Goal: Task Accomplishment & Management: Manage account settings

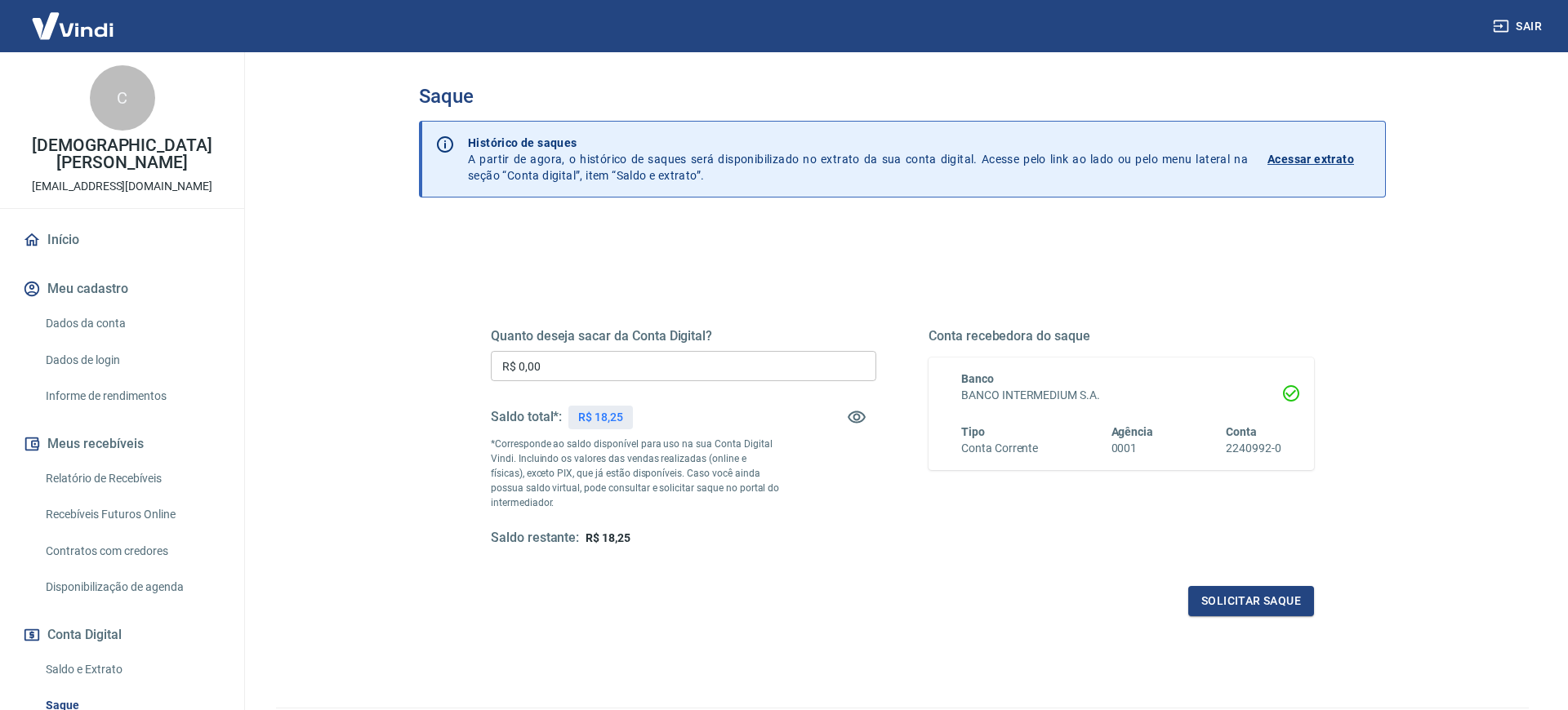
click at [600, 359] on input "R$ 0,00" at bounding box center [683, 365] width 386 height 30
type input "R$ 18,00"
click at [1211, 593] on button "Solicitar saque" at bounding box center [1251, 601] width 126 height 30
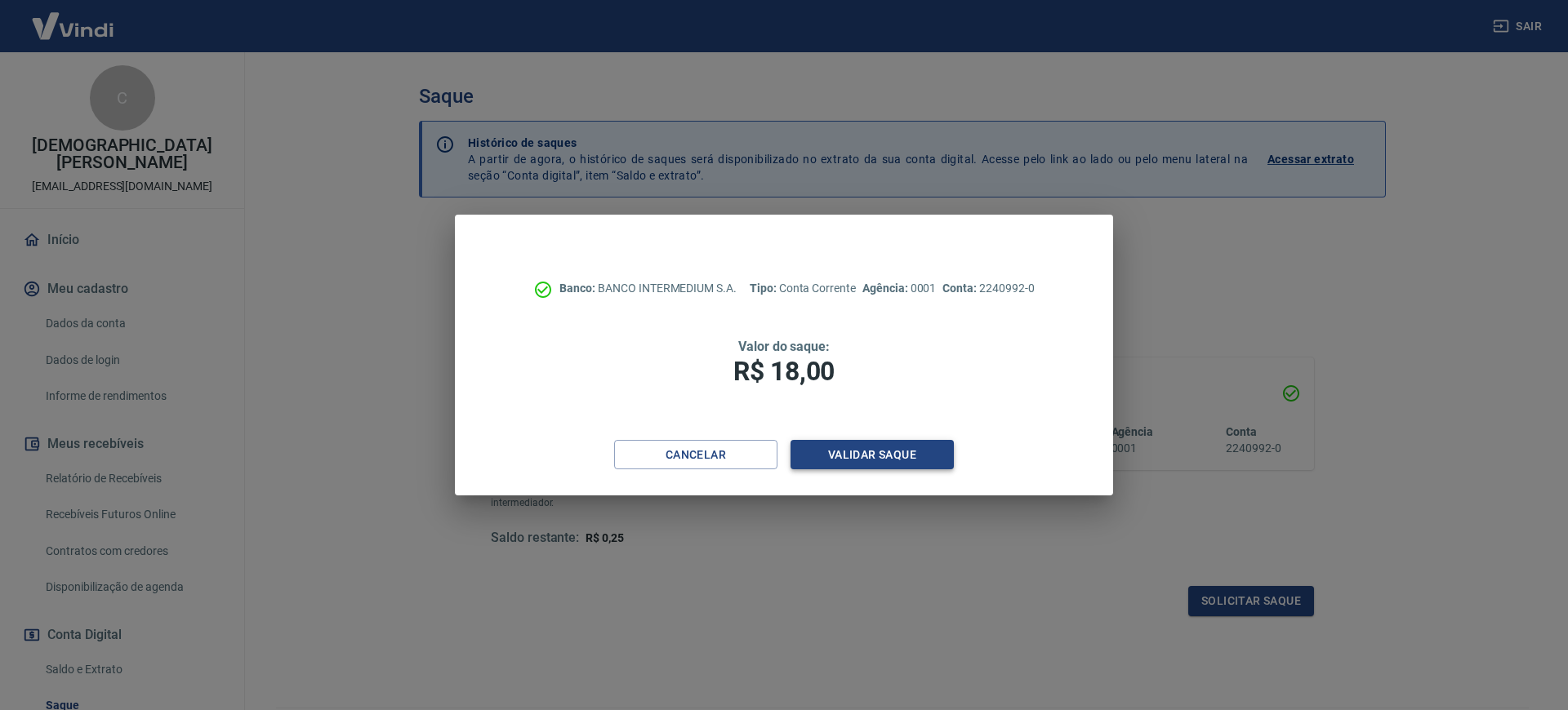
click at [885, 452] on button "Validar saque" at bounding box center [872, 454] width 163 height 30
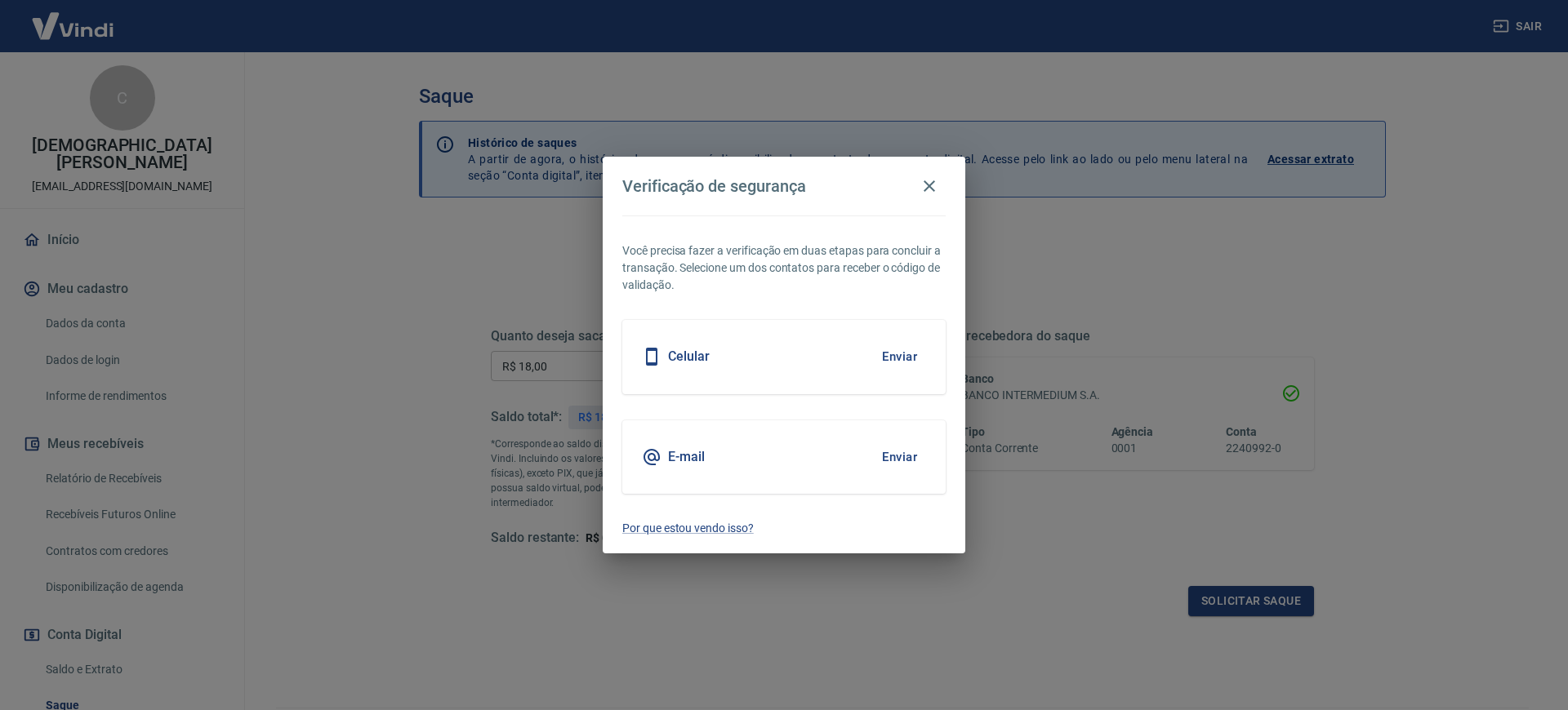
click at [905, 455] on button "Enviar" at bounding box center [899, 457] width 53 height 34
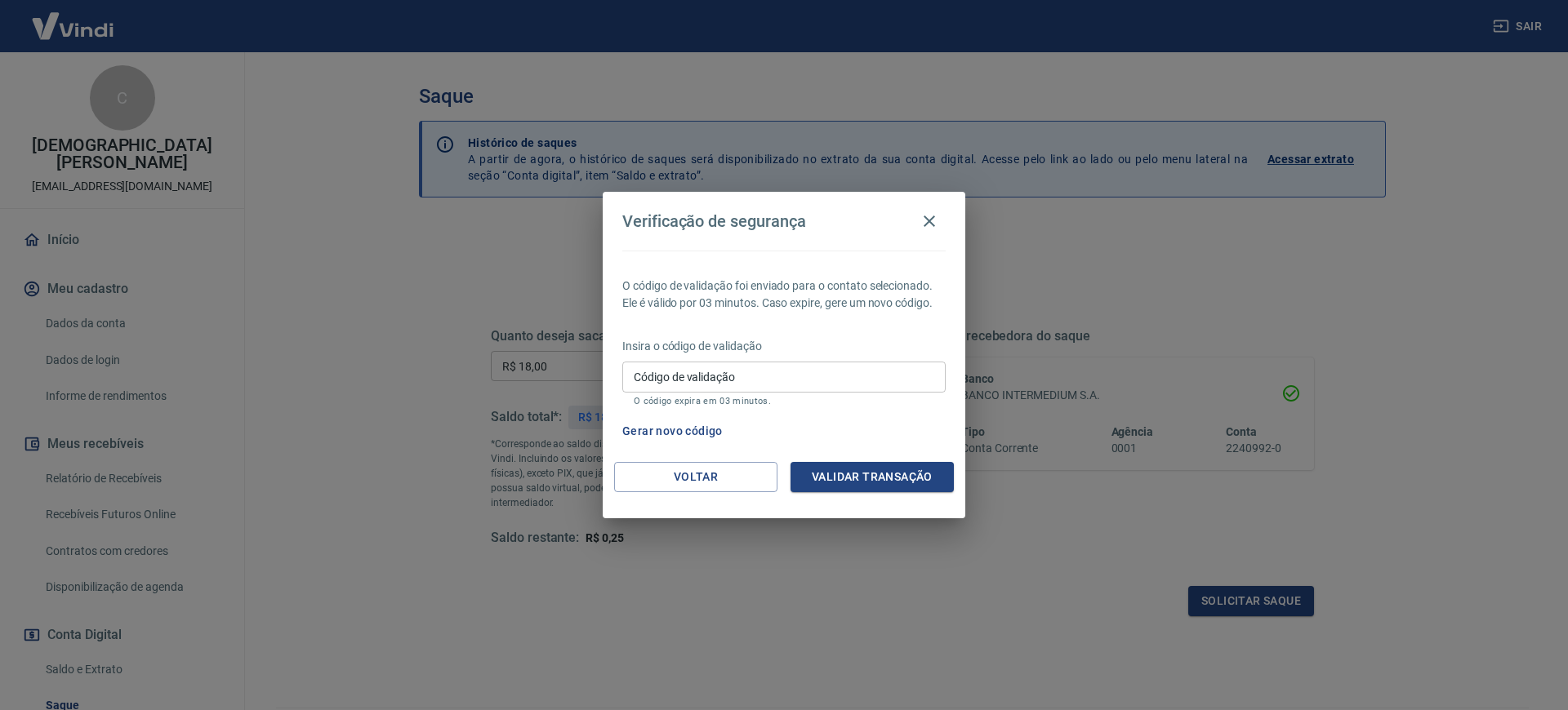
click at [741, 381] on input "Código de validação" at bounding box center [784, 376] width 323 height 30
type input "408324"
click at [908, 481] on button "Validar transação" at bounding box center [872, 476] width 163 height 30
